Goal: Information Seeking & Learning: Learn about a topic

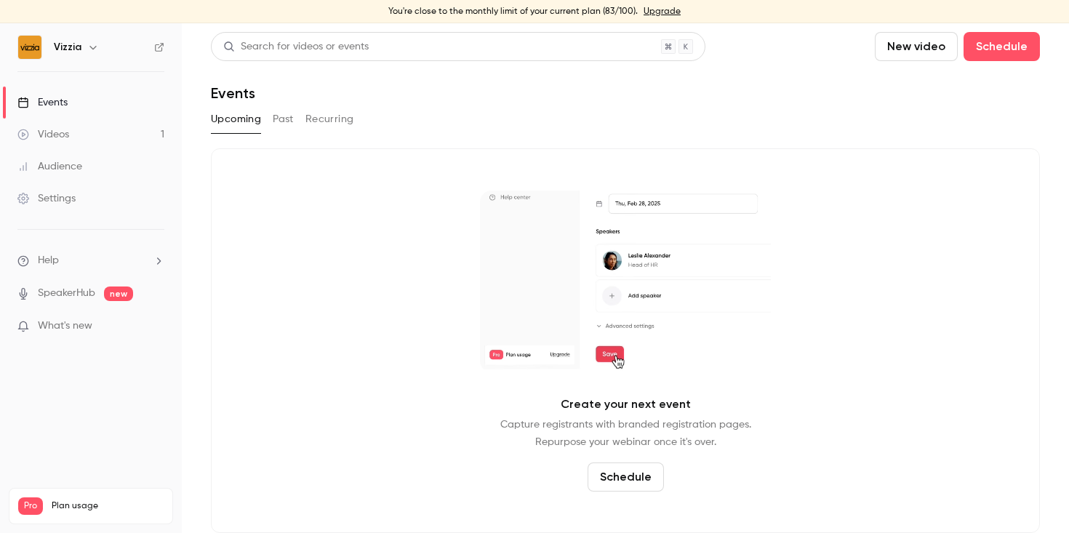
click at [284, 119] on button "Past" at bounding box center [283, 119] width 21 height 23
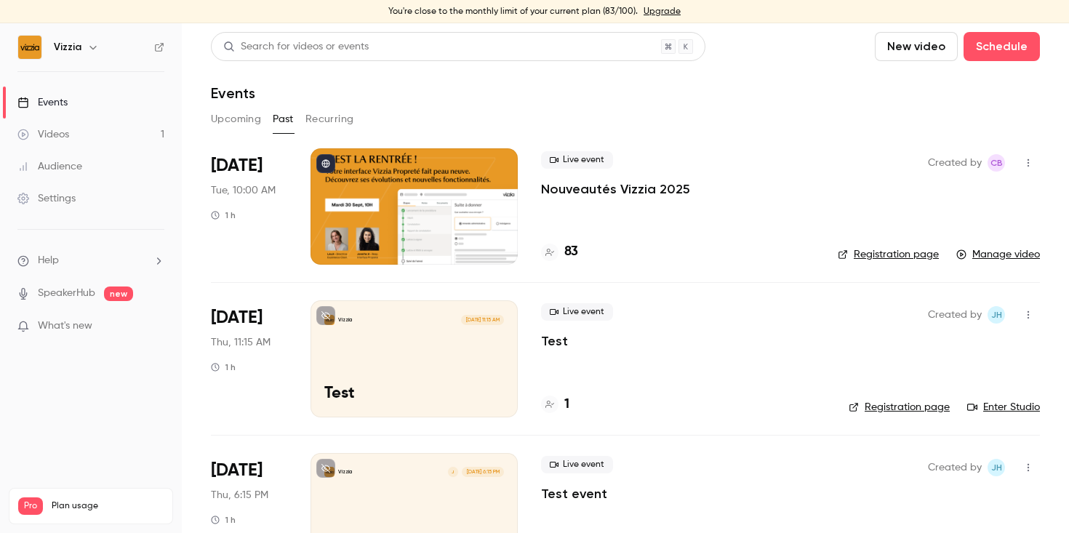
click at [592, 187] on p "Nouveautés Vizzia 2025" at bounding box center [615, 188] width 149 height 17
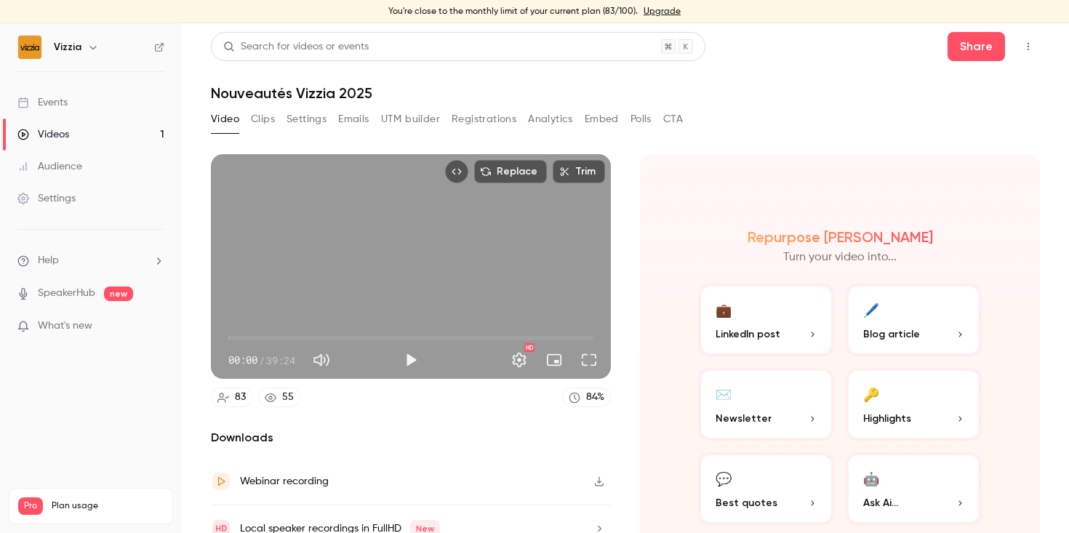
scroll to position [66, 0]
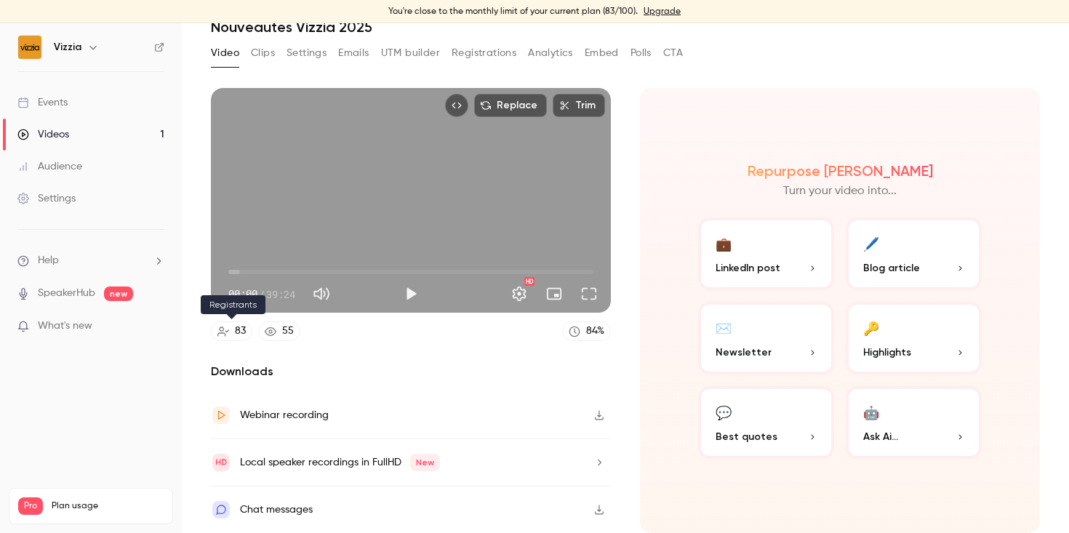
click at [237, 331] on div "83" at bounding box center [240, 331] width 11 height 15
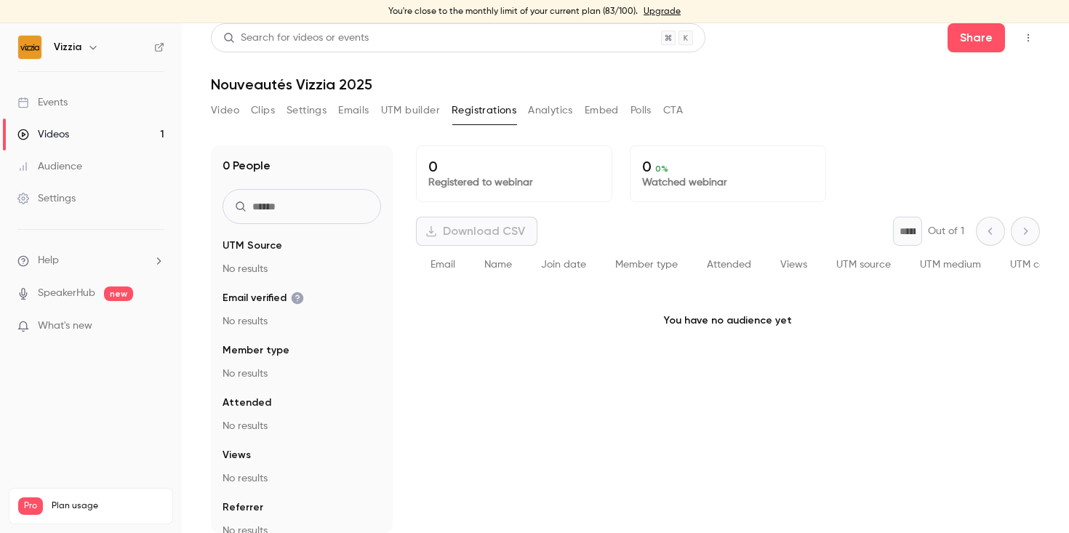
scroll to position [9, 0]
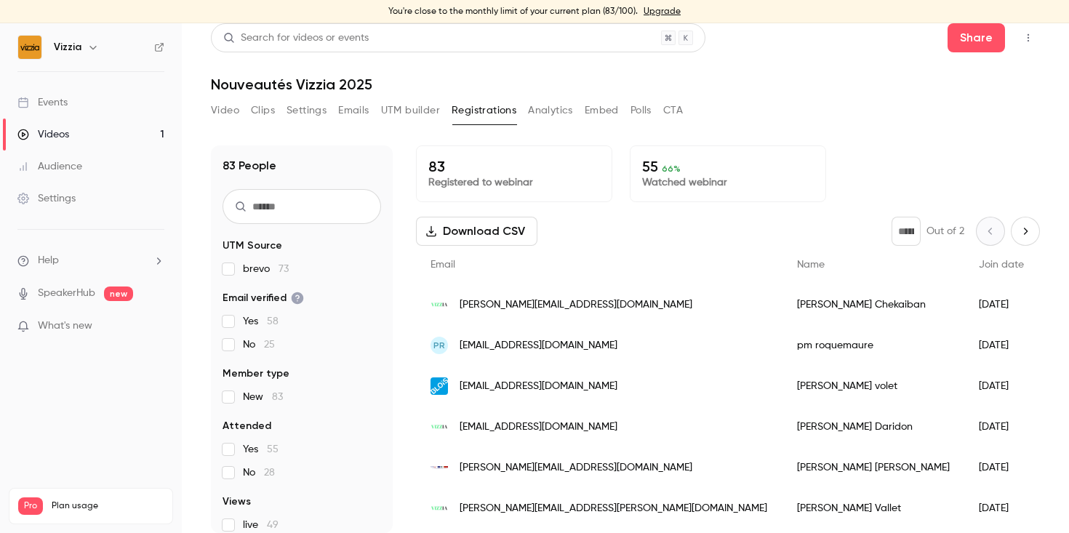
click at [274, 204] on input "text" at bounding box center [302, 206] width 159 height 35
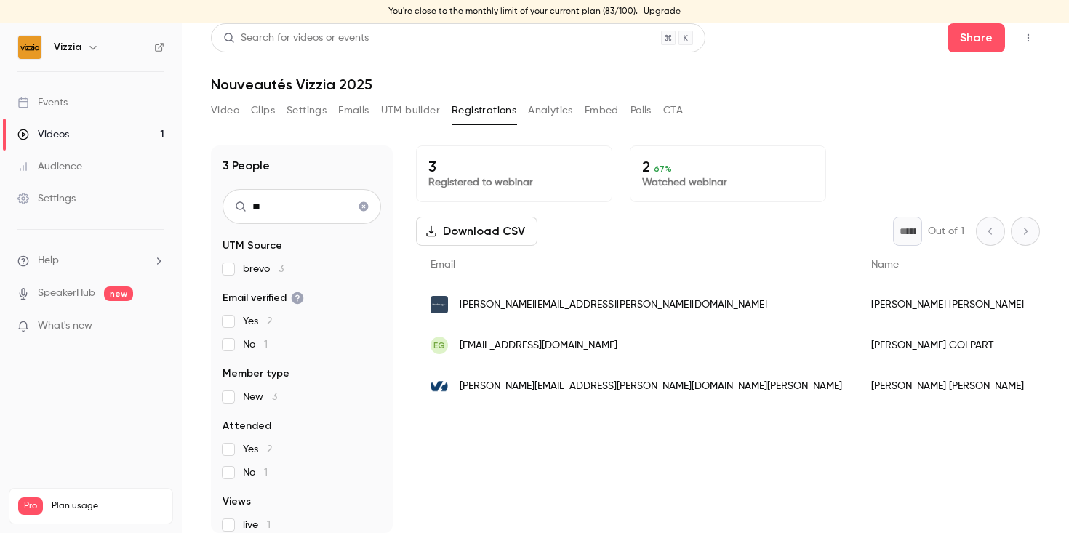
type input "*"
